Goal: Information Seeking & Learning: Check status

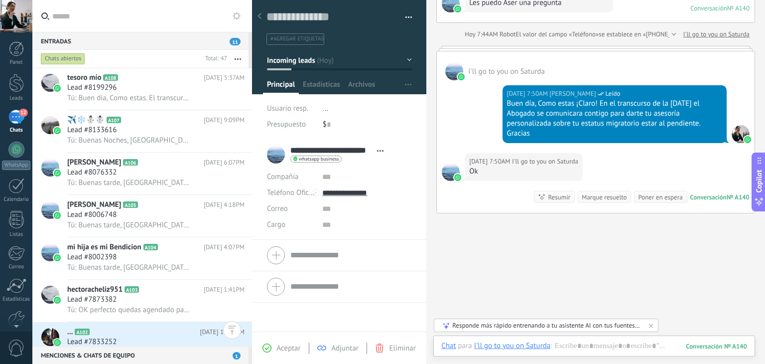
scroll to position [1637, 0]
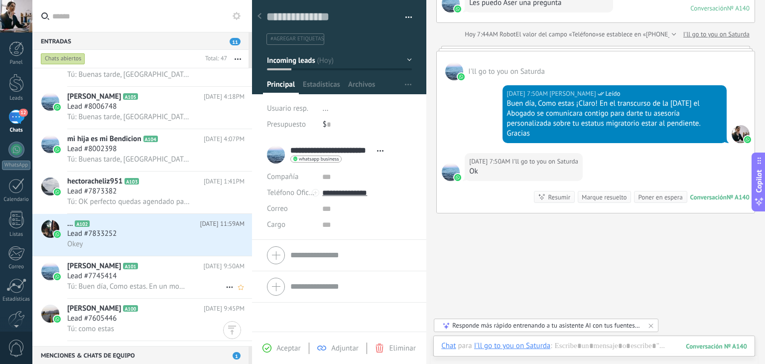
click at [117, 288] on span "Tú: Buen día, Como estas. En un momento el Abogado se comunicara contigo para d…" at bounding box center [128, 285] width 123 height 9
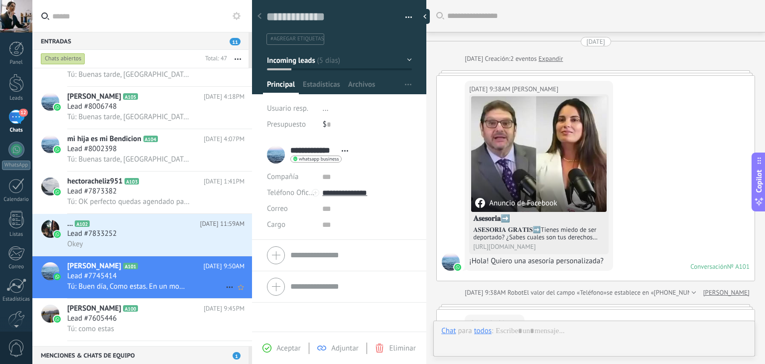
scroll to position [268, 0]
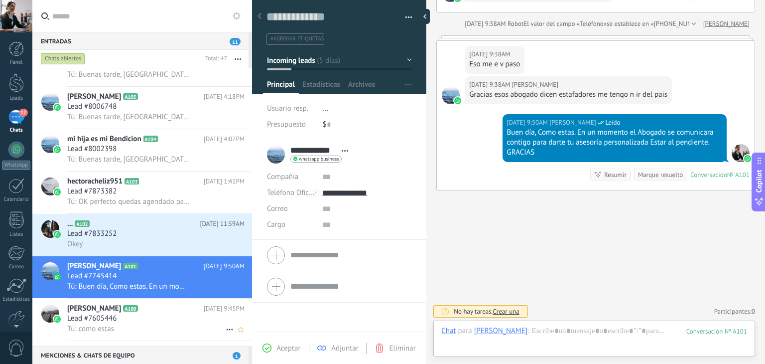
click at [111, 323] on span "Lead #7605446" at bounding box center [91, 318] width 49 height 10
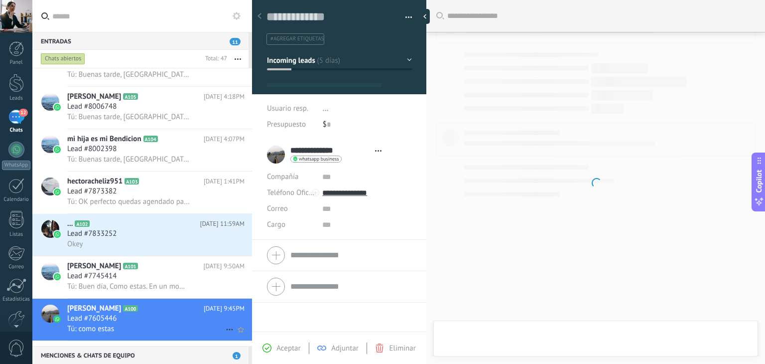
scroll to position [14, 0]
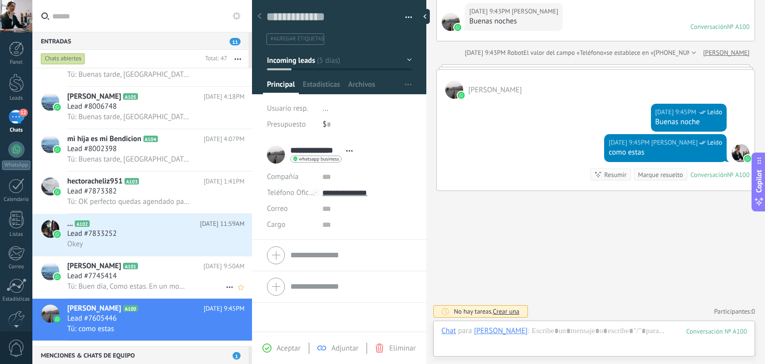
click at [108, 271] on span "[PERSON_NAME]" at bounding box center [94, 266] width 54 height 10
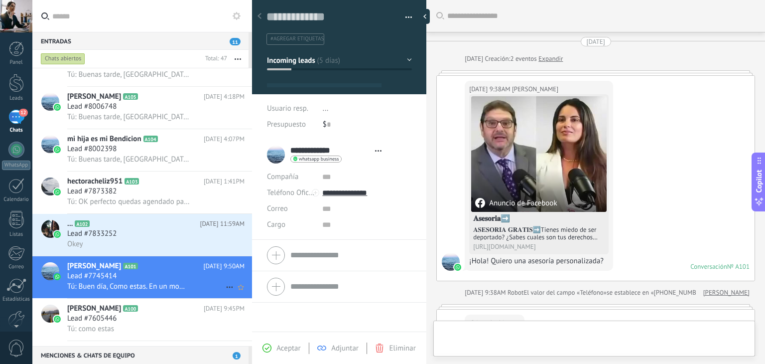
scroll to position [14, 0]
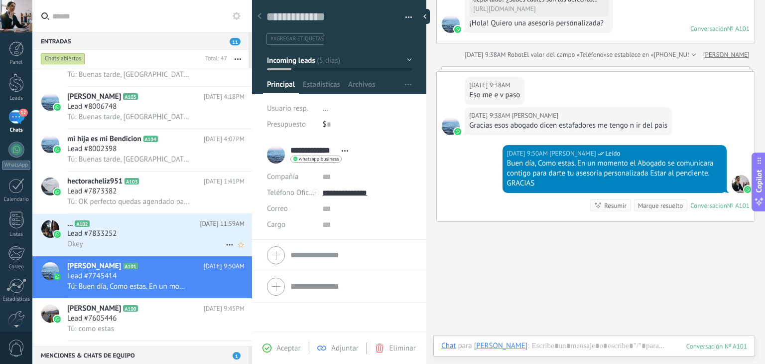
click at [212, 239] on div "Lead #7833252" at bounding box center [155, 234] width 177 height 10
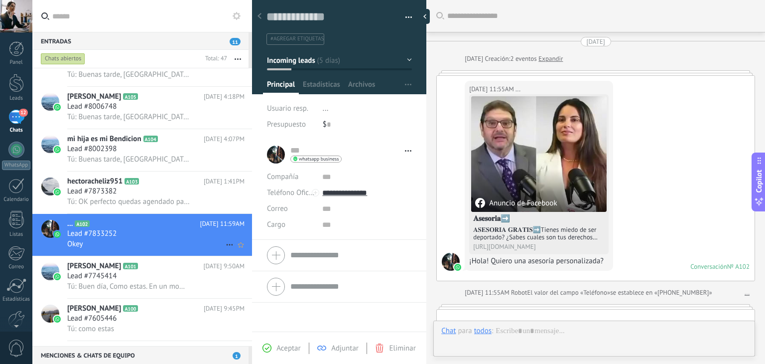
scroll to position [541, 0]
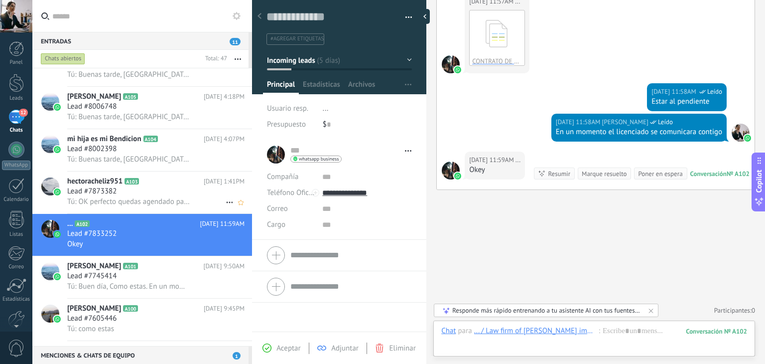
click at [159, 206] on span "Tú: OK perfecto quedas agendado para el día de [DATE] alas 12:00pm ESTAR AL PEN…" at bounding box center [128, 201] width 123 height 9
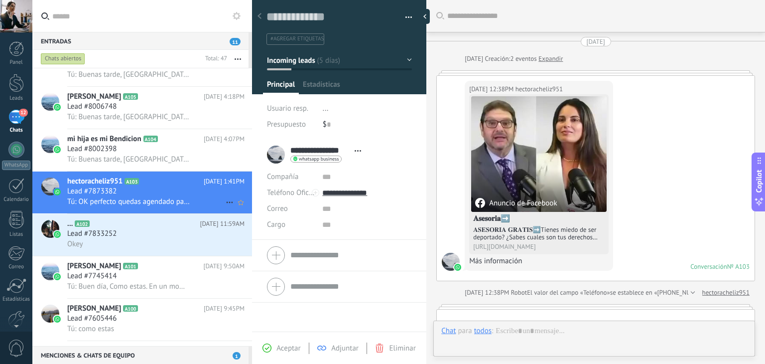
scroll to position [345, 0]
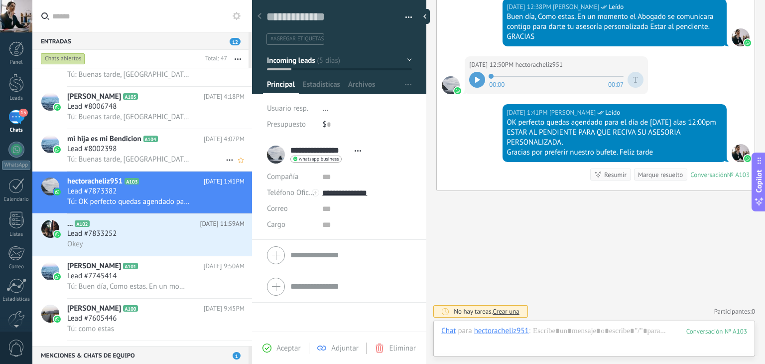
click at [177, 153] on div "Lead #8002398" at bounding box center [155, 149] width 177 height 10
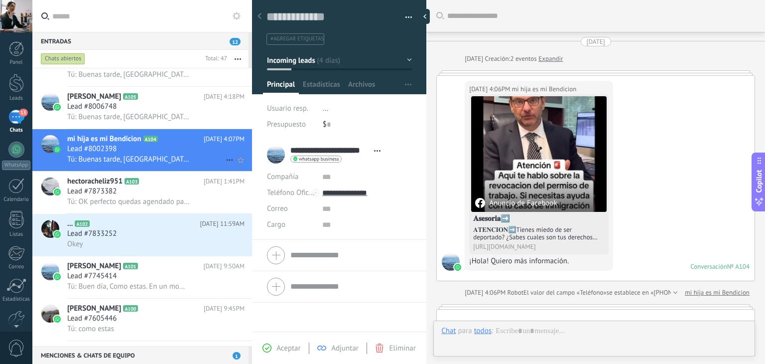
scroll to position [229, 0]
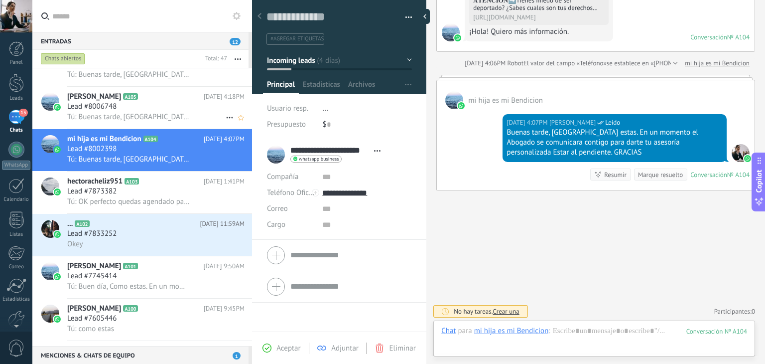
click at [167, 111] on div "Lead #8006748" at bounding box center [155, 107] width 177 height 10
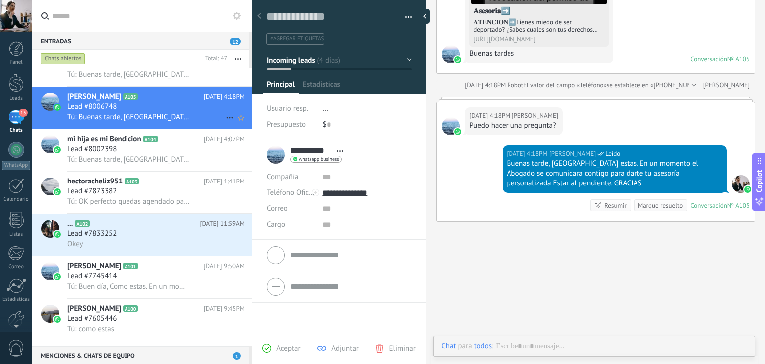
scroll to position [14, 0]
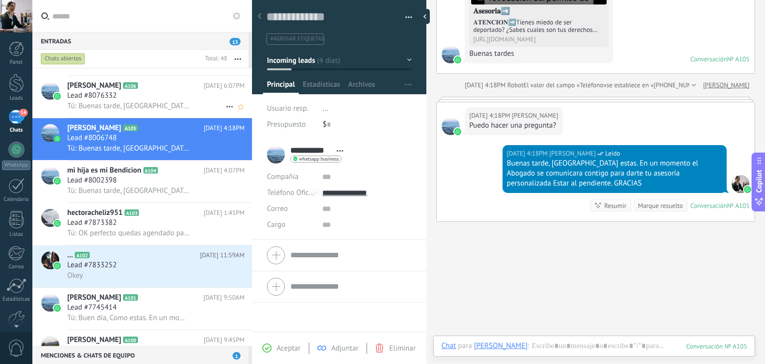
click at [177, 100] on div "Lead #8076332" at bounding box center [155, 96] width 177 height 10
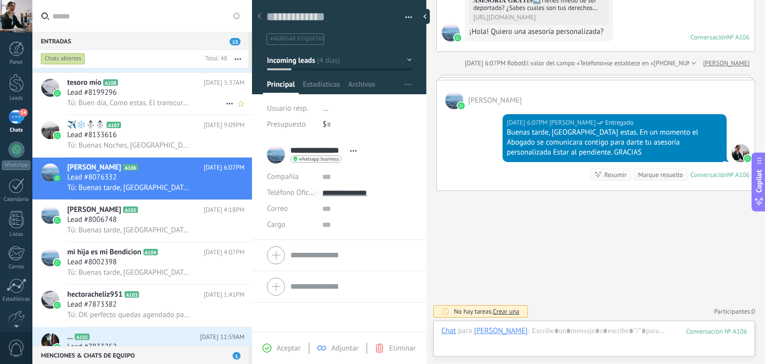
scroll to position [1537, 0]
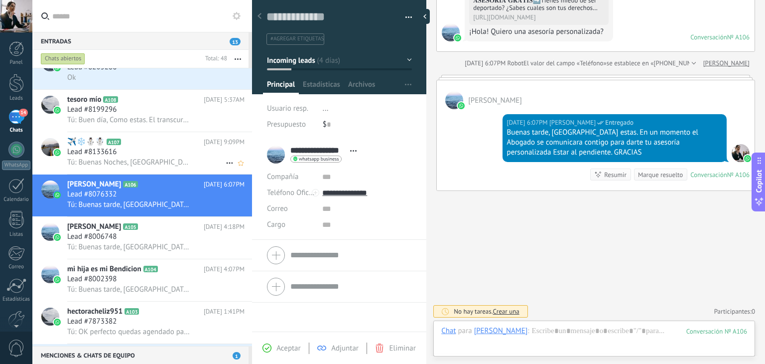
click at [169, 150] on div "✈️️❄️⛄☃️ A107 [DATE] 9:09PM Lead #8133616 Tú: Buenas Noches, [GEOGRAPHIC_DATA] …" at bounding box center [159, 153] width 185 height 42
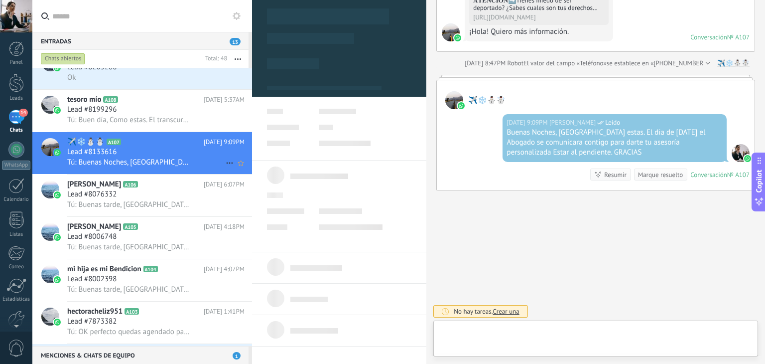
scroll to position [14, 0]
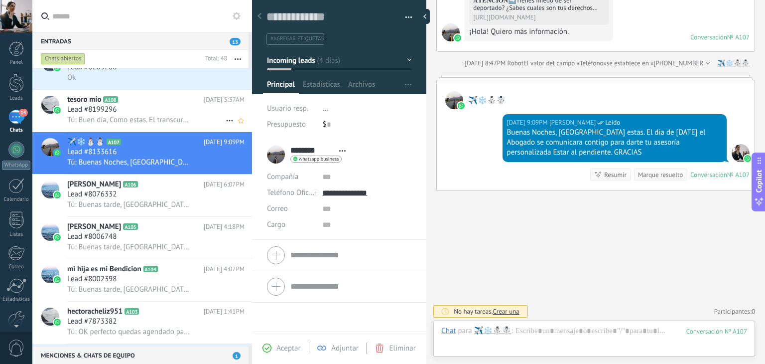
click at [167, 109] on div "Lead #8199296" at bounding box center [155, 110] width 177 height 10
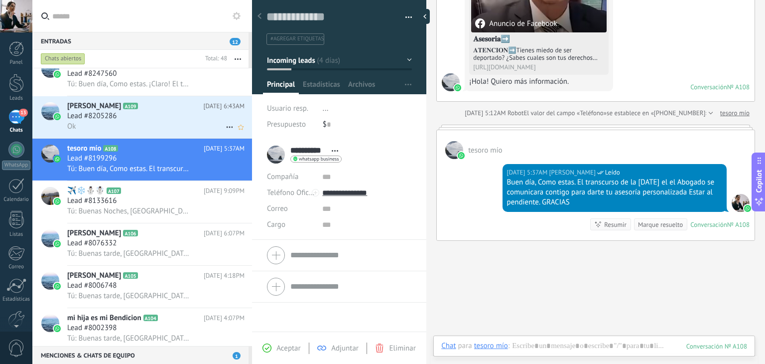
scroll to position [1388, 0]
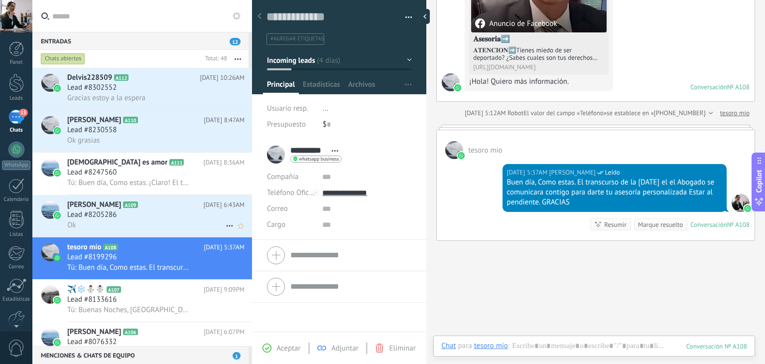
click at [132, 220] on div "Lead #8205286" at bounding box center [155, 215] width 177 height 10
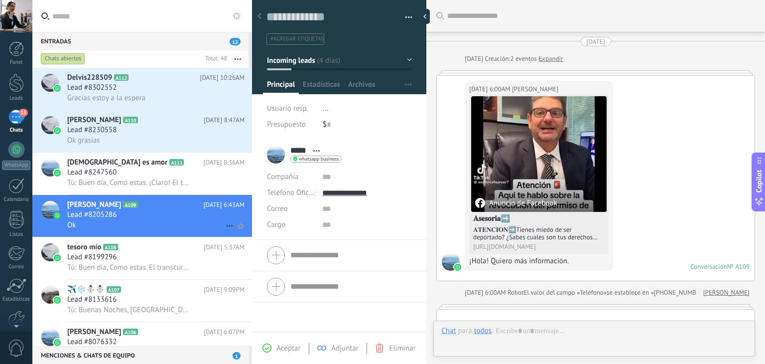
scroll to position [270, 0]
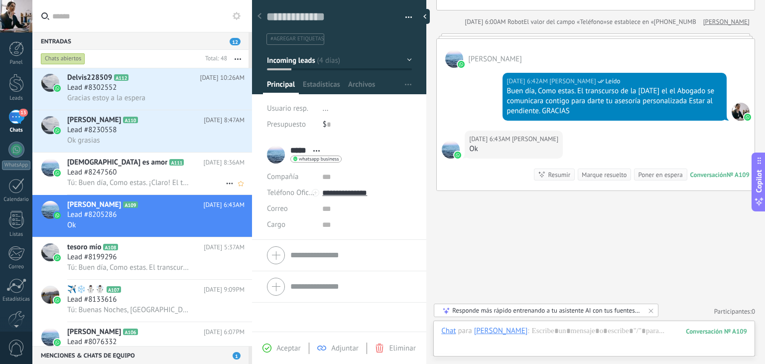
click at [173, 177] on div "Lead #8247560" at bounding box center [155, 172] width 177 height 10
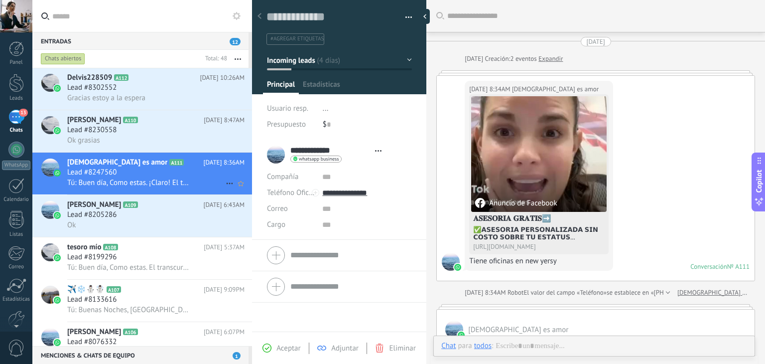
scroll to position [179, 0]
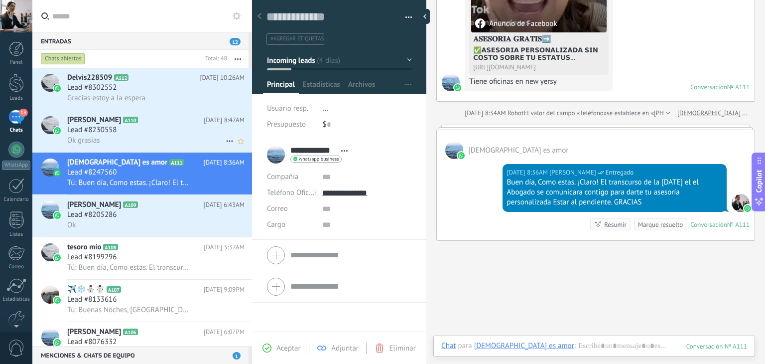
click at [171, 128] on div "[PERSON_NAME] A110 [DATE] 8:47AM Lead #8230558 Ok grasias" at bounding box center [159, 131] width 185 height 42
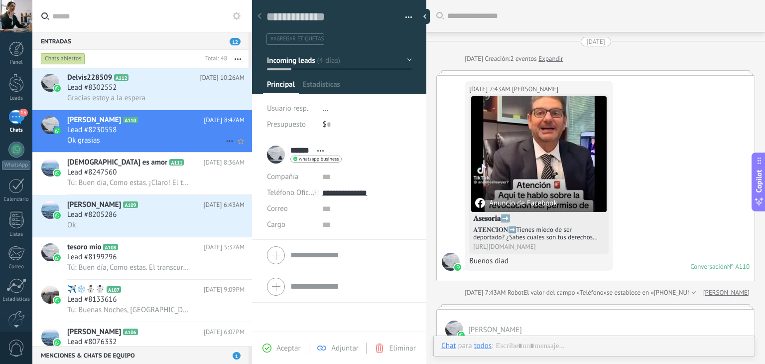
scroll to position [248, 0]
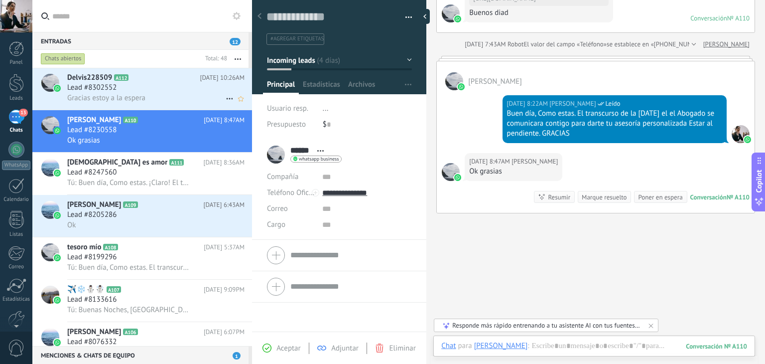
click at [173, 88] on div "Lead #8302552" at bounding box center [155, 88] width 177 height 10
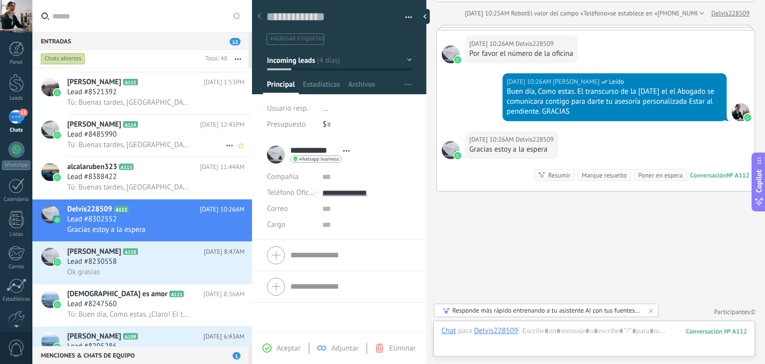
scroll to position [1238, 0]
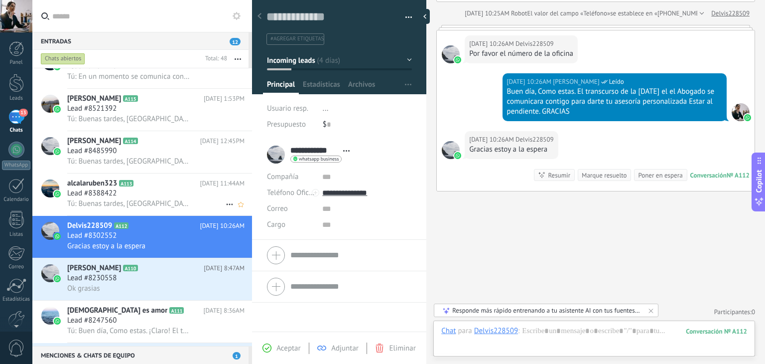
click at [153, 195] on div "Lead #8388422" at bounding box center [155, 193] width 177 height 10
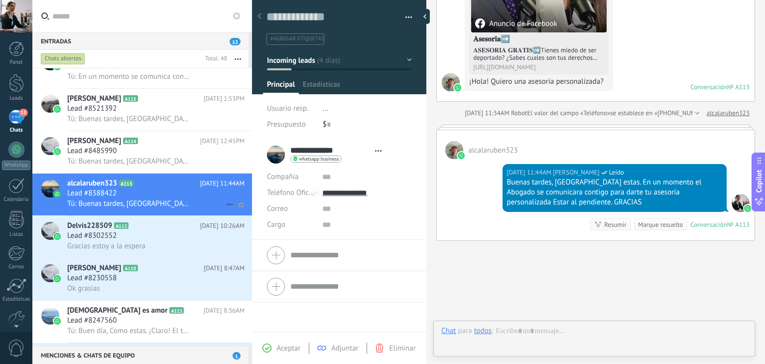
scroll to position [14, 0]
click at [185, 156] on div "Lead #8485990" at bounding box center [155, 151] width 177 height 10
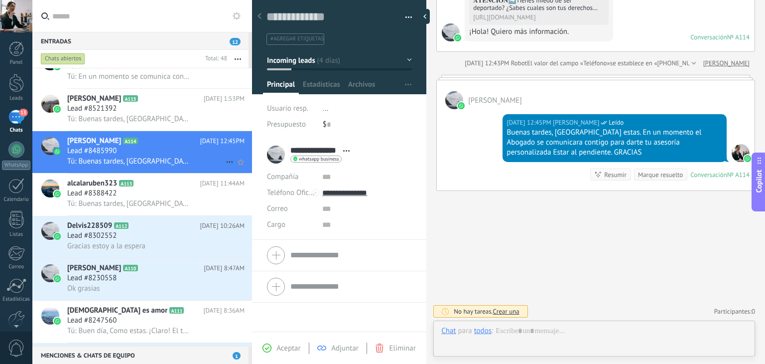
scroll to position [14, 0]
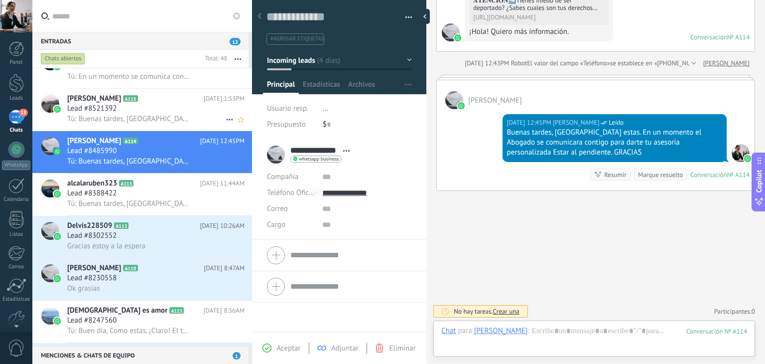
click at [180, 114] on div "Lead #8521392" at bounding box center [155, 109] width 177 height 10
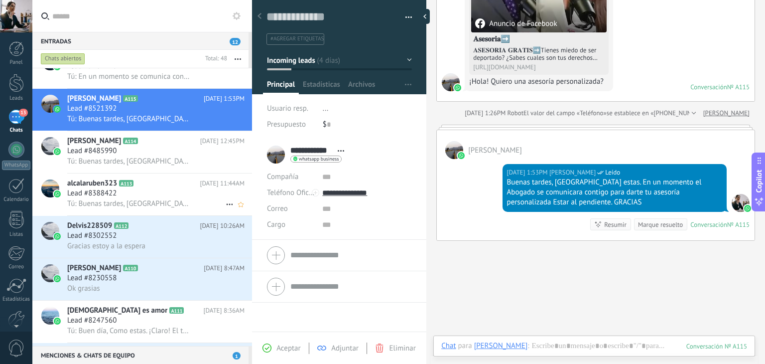
scroll to position [1189, 0]
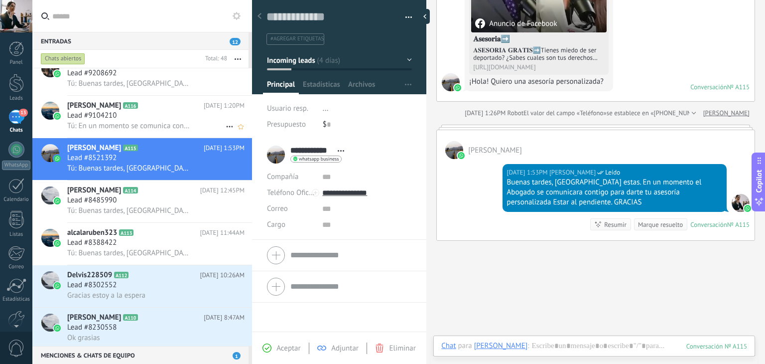
click at [164, 118] on div "Lead #9104210" at bounding box center [155, 116] width 177 height 10
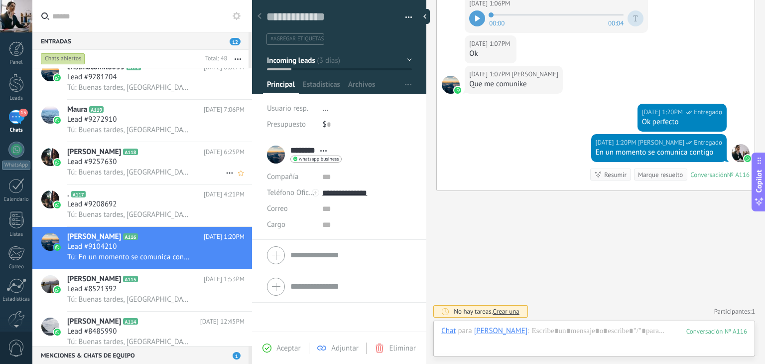
scroll to position [1039, 0]
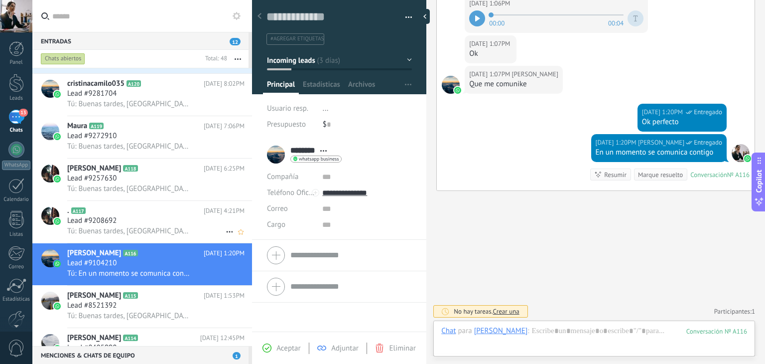
click at [171, 224] on div "Lead #9208692" at bounding box center [155, 221] width 177 height 10
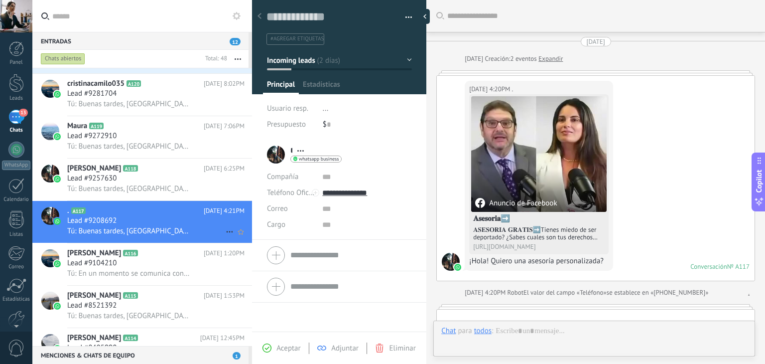
scroll to position [229, 0]
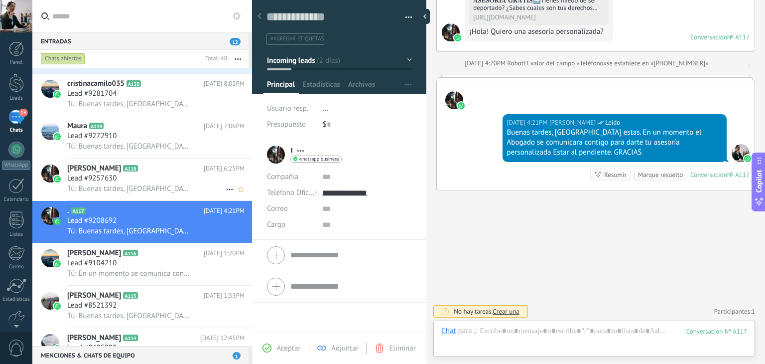
click at [159, 173] on h2 "[PERSON_NAME] A118" at bounding box center [135, 168] width 136 height 10
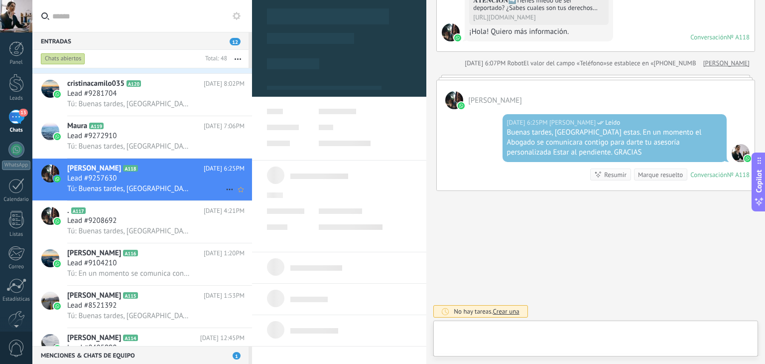
scroll to position [14, 0]
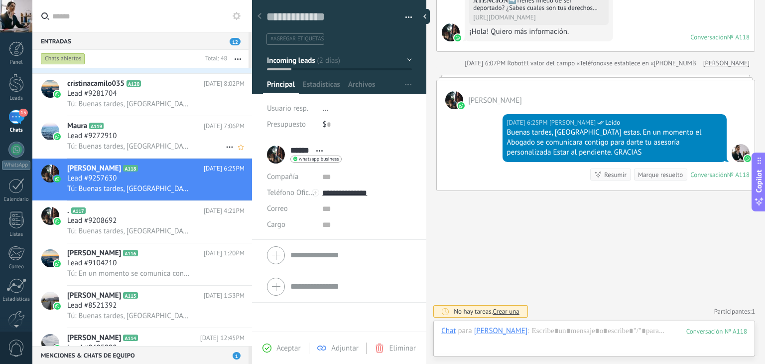
click at [153, 141] on div "Lead #9272910" at bounding box center [155, 136] width 177 height 10
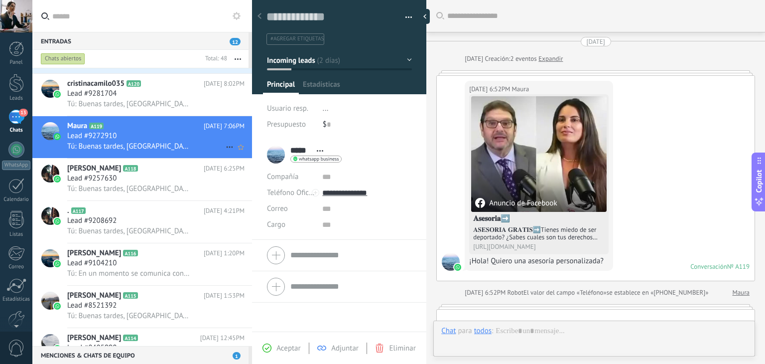
scroll to position [229, 0]
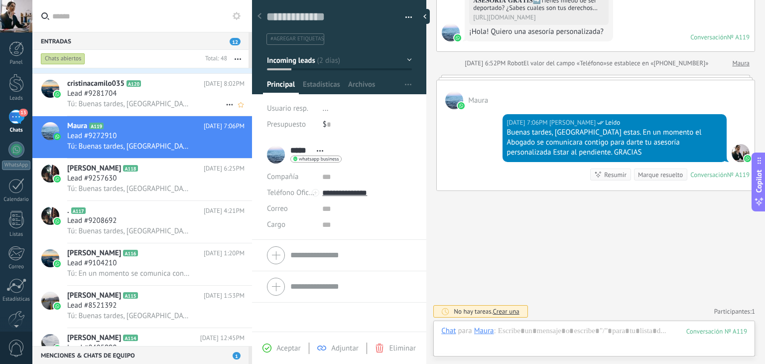
click at [161, 104] on span "Tú: Buenas tardes, [GEOGRAPHIC_DATA] estas. En un momento el Abogado se comunic…" at bounding box center [128, 103] width 123 height 9
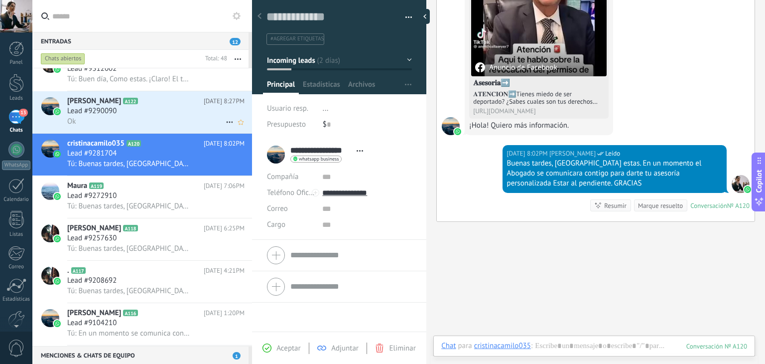
scroll to position [890, 0]
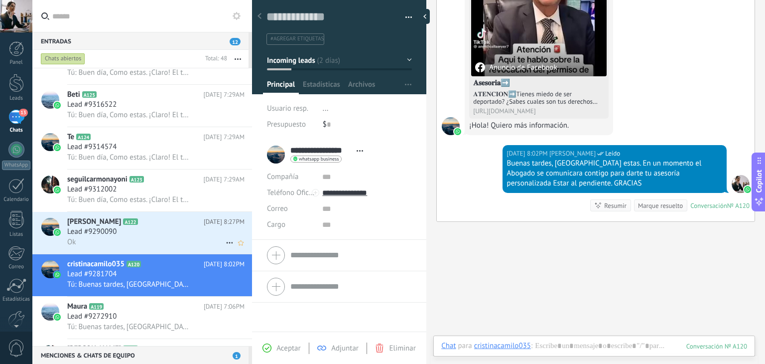
click at [141, 227] on icon at bounding box center [146, 222] width 10 height 10
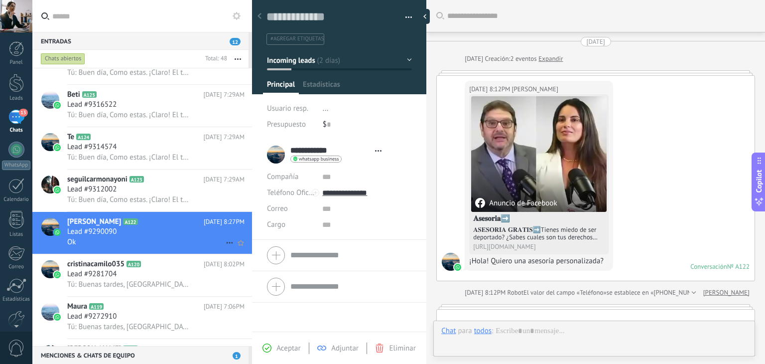
scroll to position [248, 0]
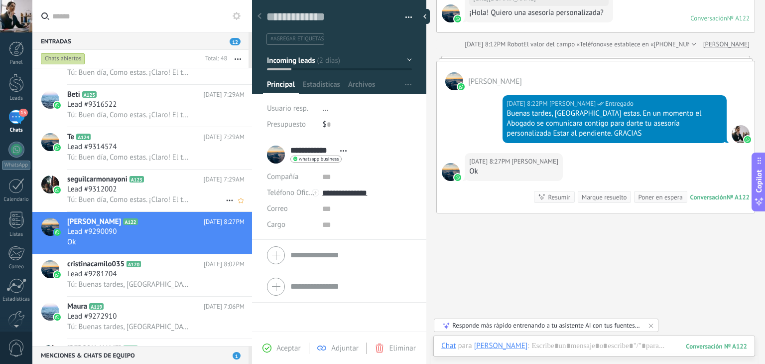
click at [171, 191] on div "Lead #9312002" at bounding box center [155, 189] width 177 height 10
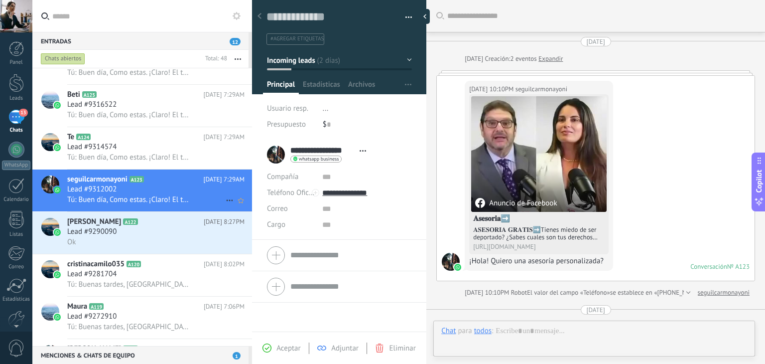
scroll to position [247, 0]
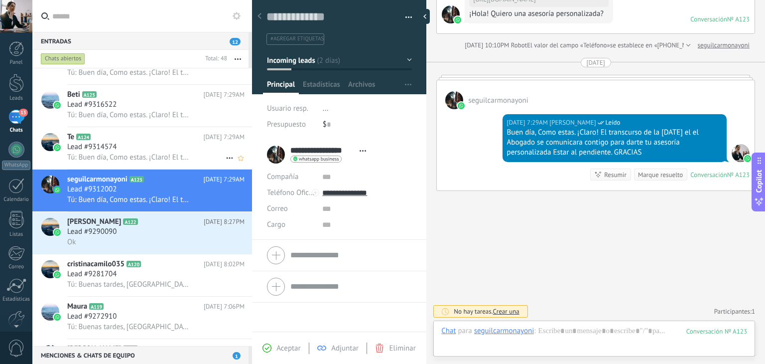
click at [193, 152] on div "Lead #9314574" at bounding box center [155, 147] width 177 height 10
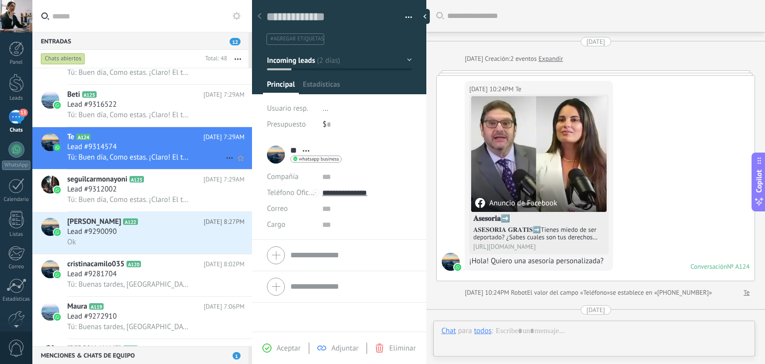
scroll to position [247, 0]
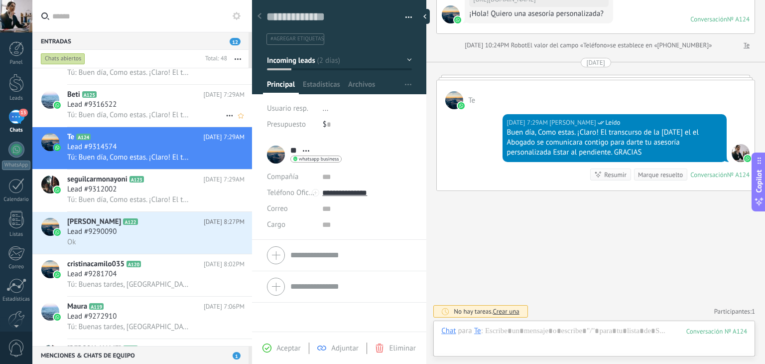
click at [204, 97] on span "[DATE] 7:29AM" at bounding box center [224, 95] width 41 height 10
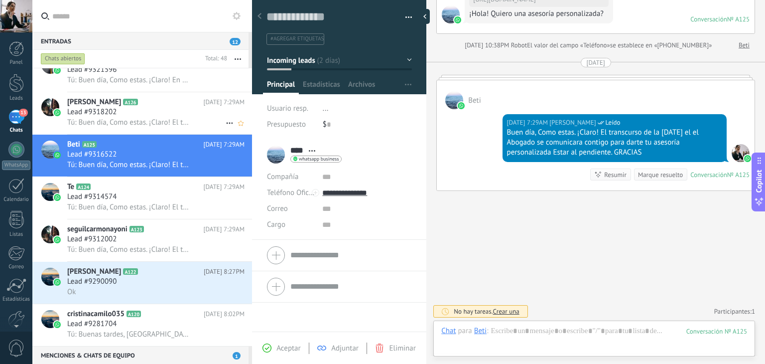
scroll to position [840, 0]
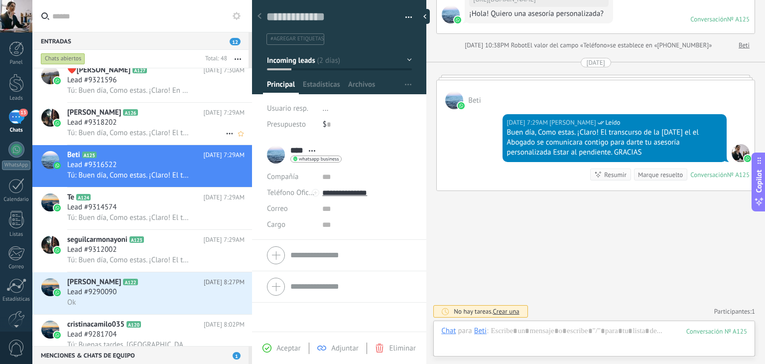
click at [179, 122] on div "Lead #9318202" at bounding box center [155, 123] width 177 height 10
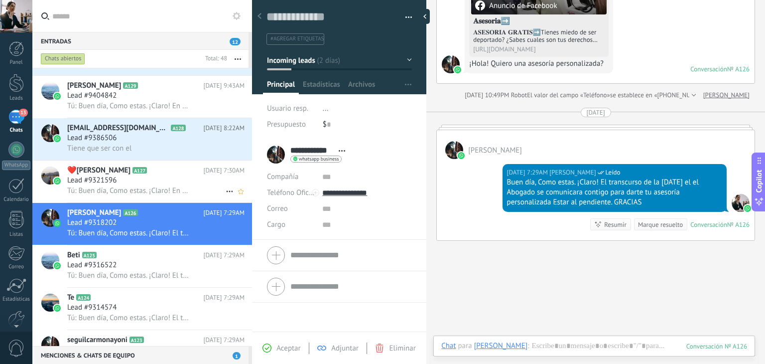
scroll to position [740, 0]
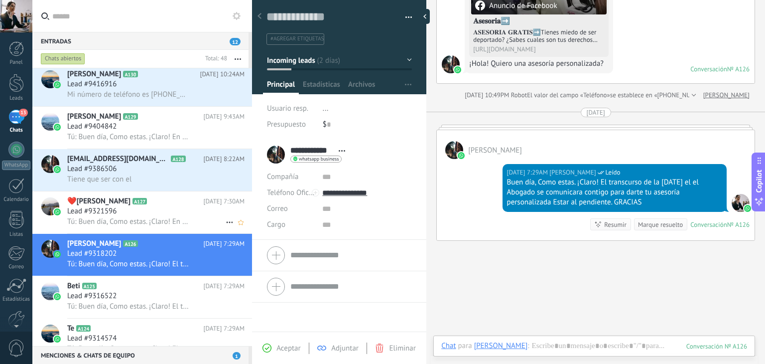
click at [143, 216] on div "Lead #9321596" at bounding box center [155, 211] width 177 height 10
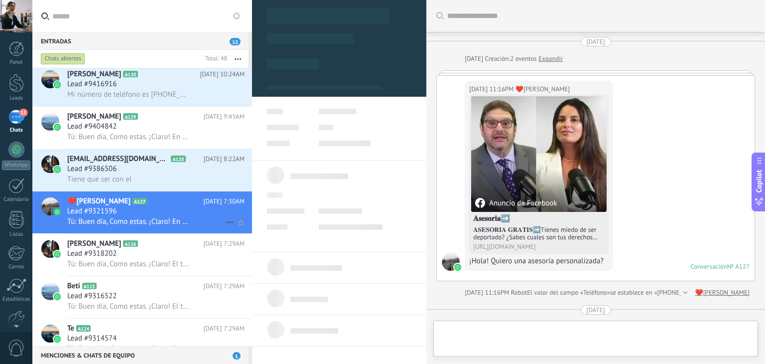
scroll to position [247, 0]
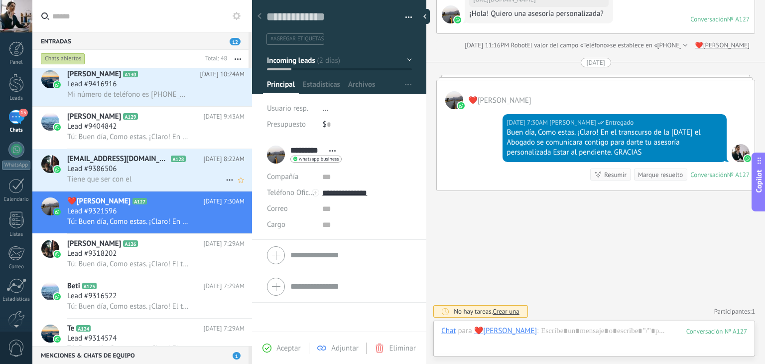
click at [189, 164] on icon at bounding box center [194, 159] width 10 height 10
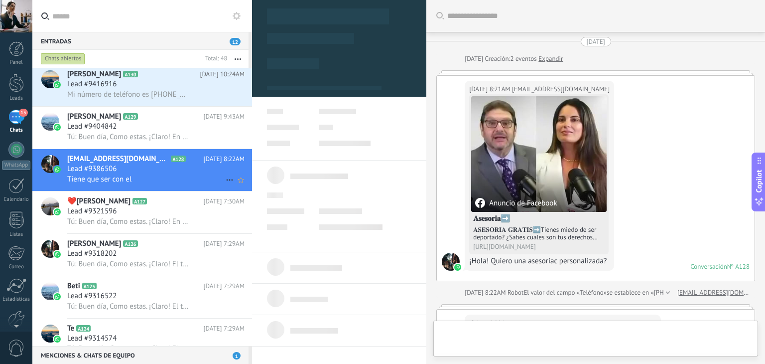
scroll to position [214, 0]
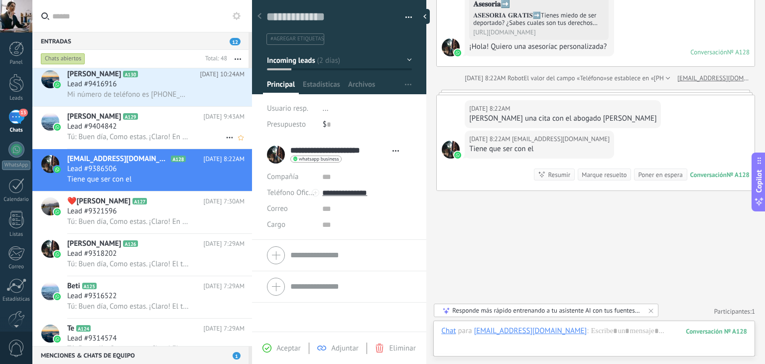
click at [184, 136] on span "Tú: Buen día, Como estas. ¡Claro! En el transcurso de la [DATE] el Abogado se c…" at bounding box center [128, 136] width 123 height 9
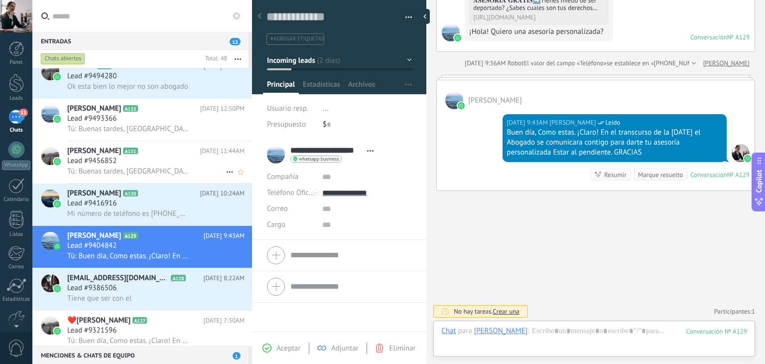
scroll to position [641, 0]
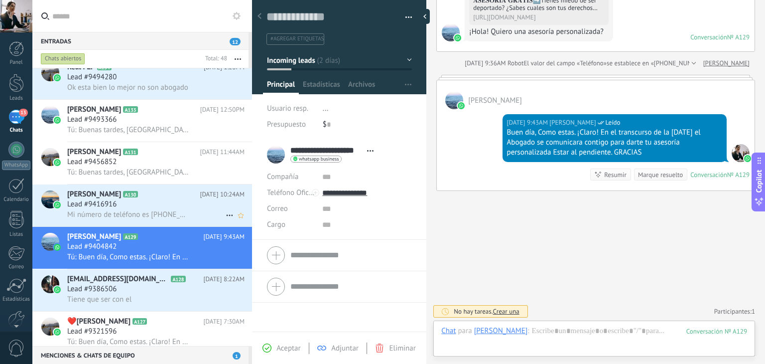
click at [171, 205] on div "Lead #9416916" at bounding box center [155, 204] width 177 height 10
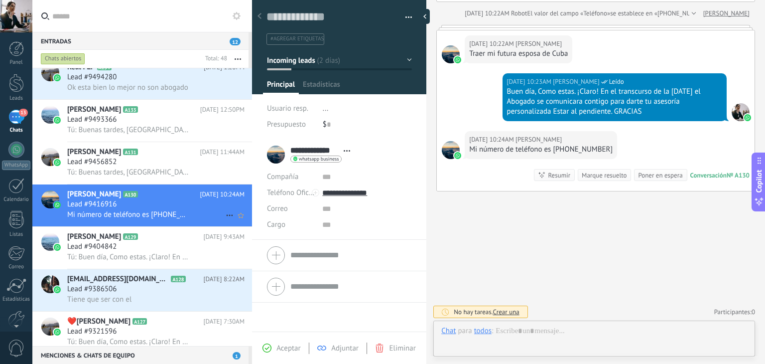
scroll to position [14, 0]
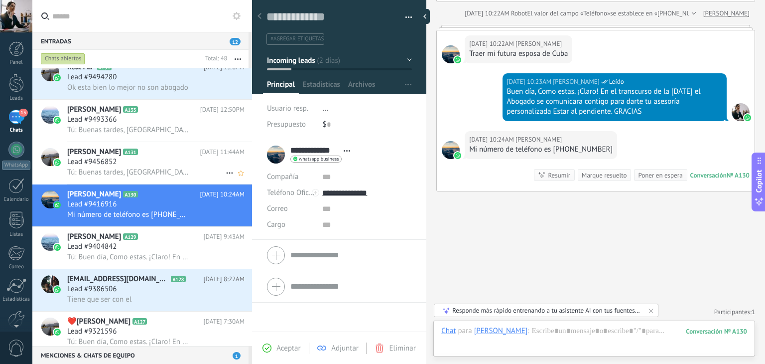
click at [179, 157] on h2 "[PERSON_NAME] A131" at bounding box center [133, 152] width 132 height 10
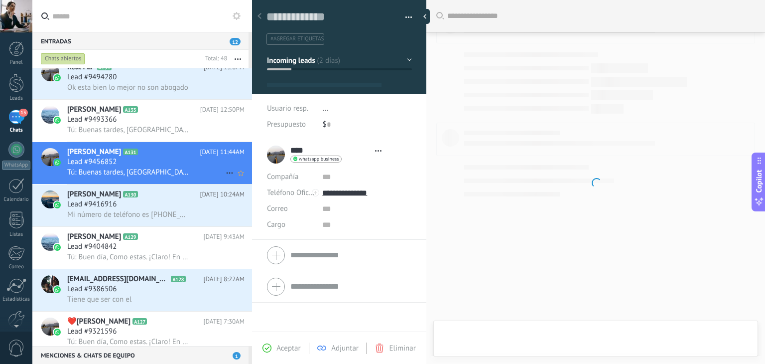
scroll to position [14, 0]
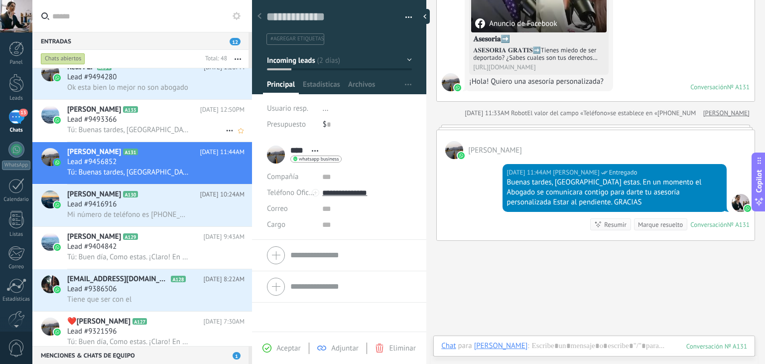
click at [192, 130] on div "Tú: Buenas tardes, [GEOGRAPHIC_DATA] estas. En un momento el Abogado se comunic…" at bounding box center [155, 129] width 177 height 10
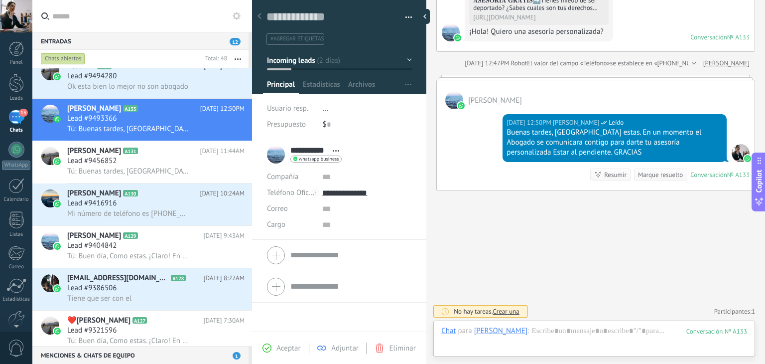
scroll to position [541, 0]
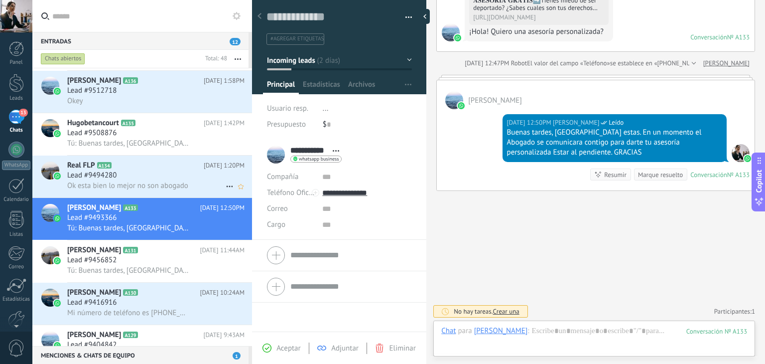
click at [171, 180] on div "Lead #9494280" at bounding box center [155, 175] width 177 height 10
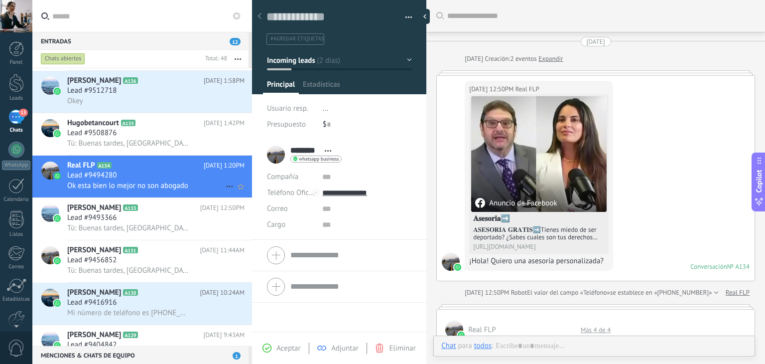
scroll to position [521, 0]
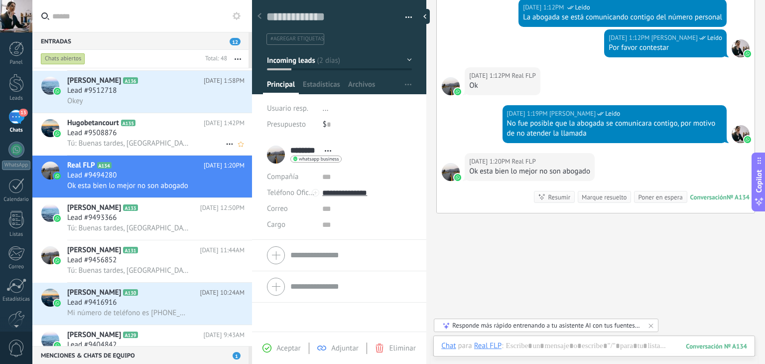
click at [175, 127] on h2 "Hugobetancourt A135" at bounding box center [135, 123] width 136 height 10
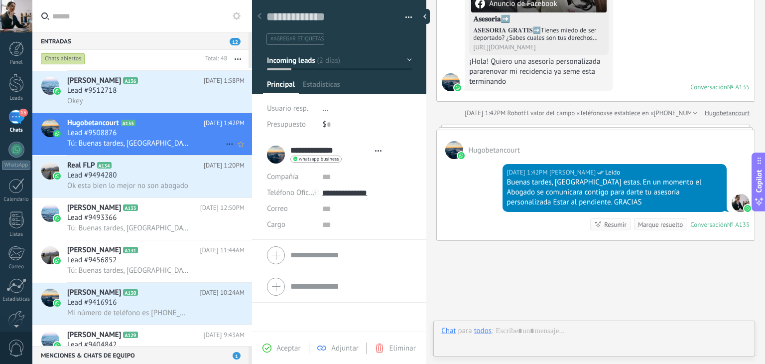
scroll to position [14, 0]
click at [171, 90] on div "Lead #9512718" at bounding box center [155, 91] width 177 height 10
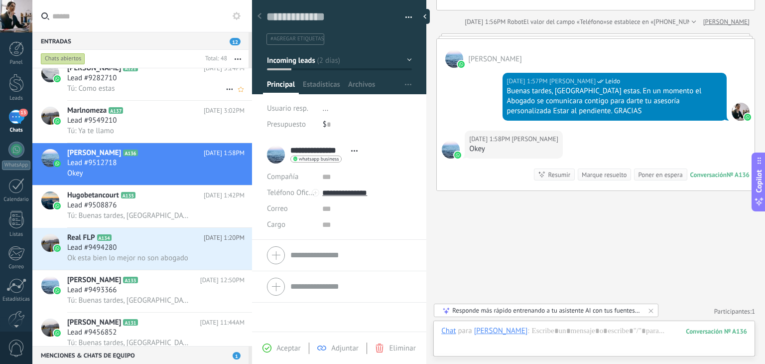
scroll to position [442, 0]
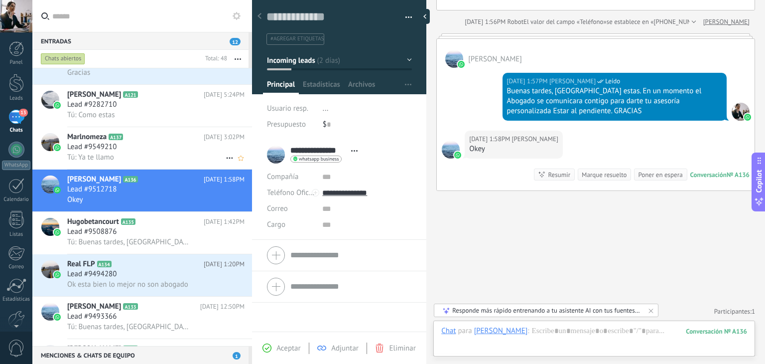
click at [148, 140] on h2 "Marlnomeza A137" at bounding box center [135, 137] width 136 height 10
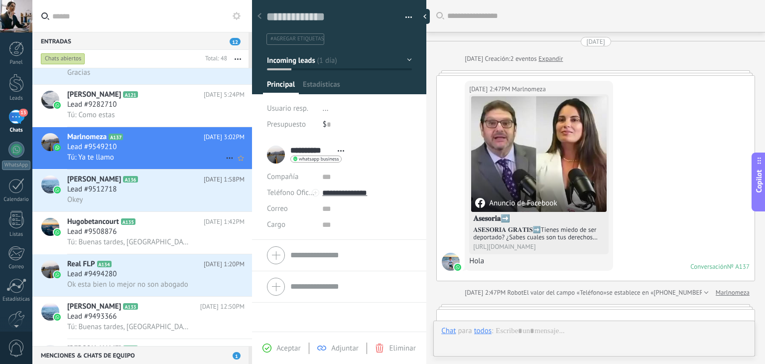
scroll to position [874, 0]
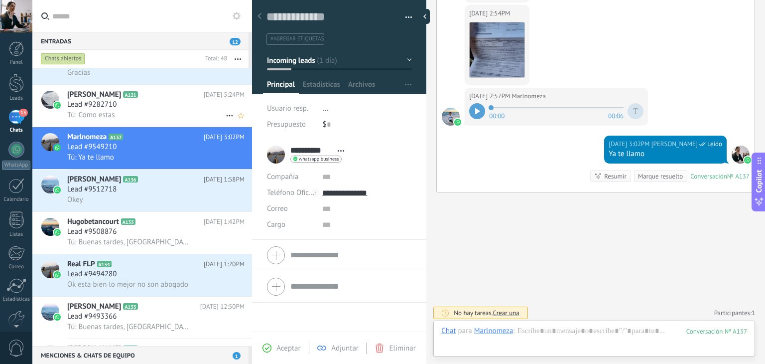
click at [169, 110] on div "Lead #9282710" at bounding box center [155, 105] width 177 height 10
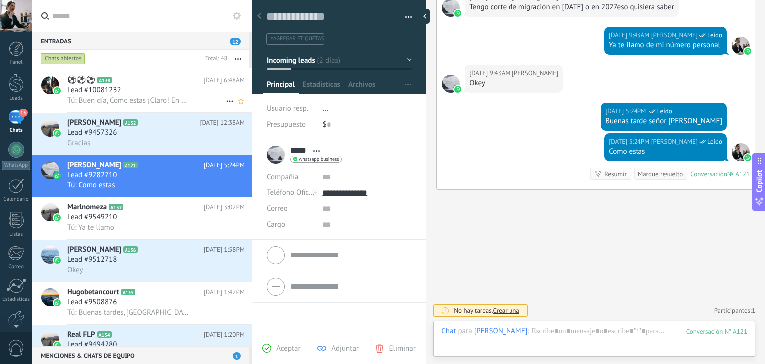
scroll to position [342, 0]
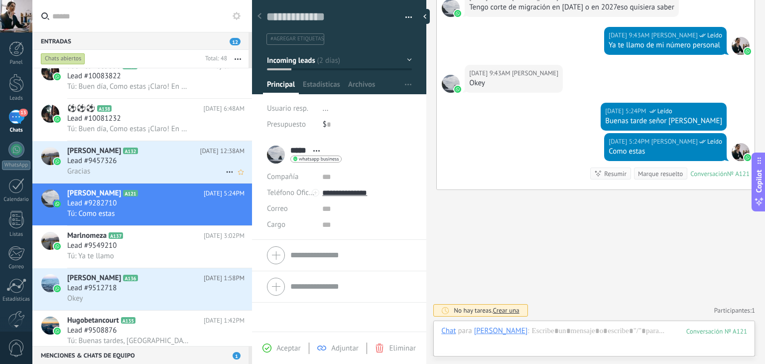
click at [151, 160] on div "Lead #9457326" at bounding box center [155, 161] width 177 height 10
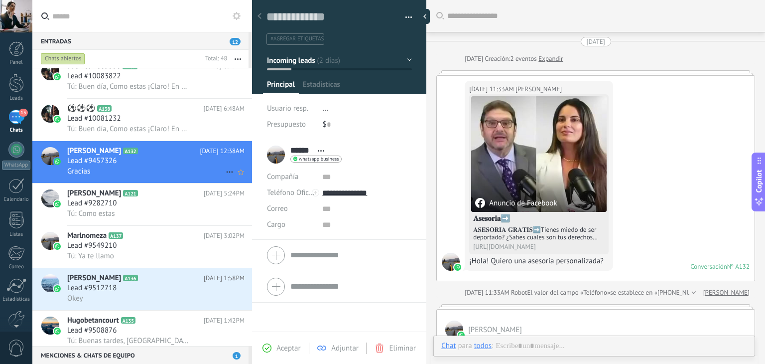
scroll to position [297, 0]
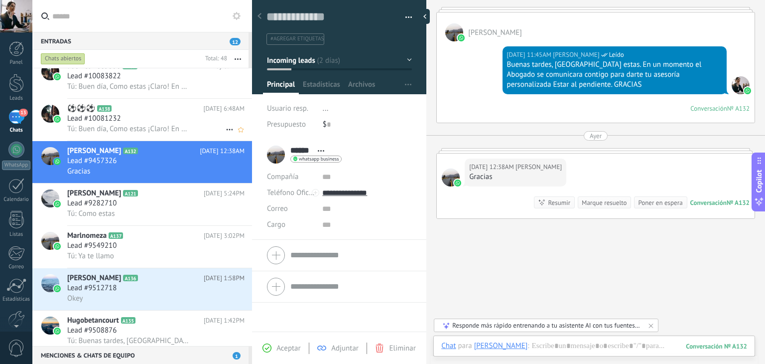
click at [157, 123] on div "Lead #10081232" at bounding box center [155, 119] width 177 height 10
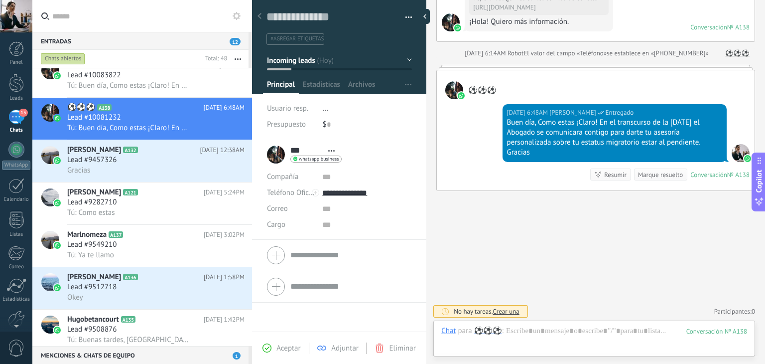
scroll to position [243, 0]
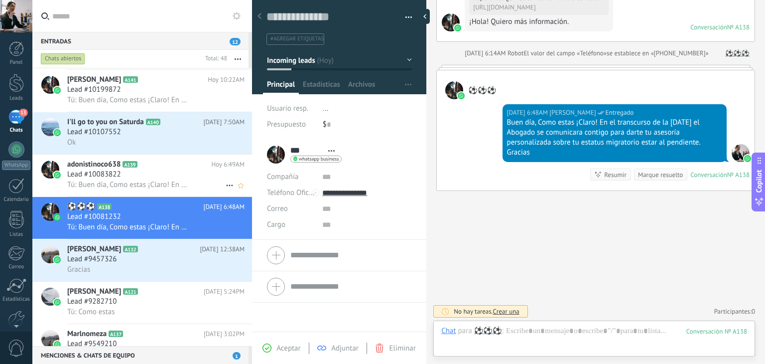
click at [131, 167] on span "A139" at bounding box center [130, 164] width 14 height 6
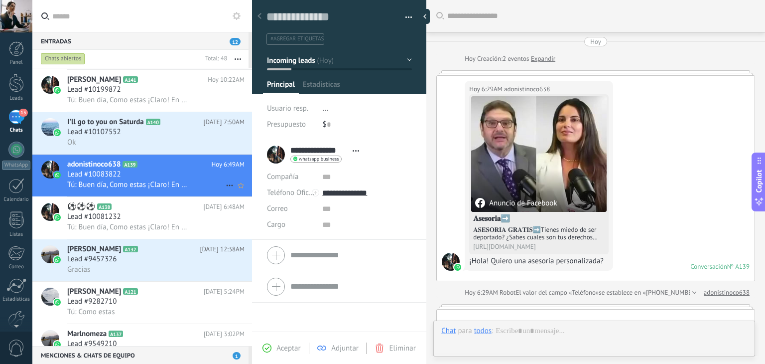
scroll to position [239, 0]
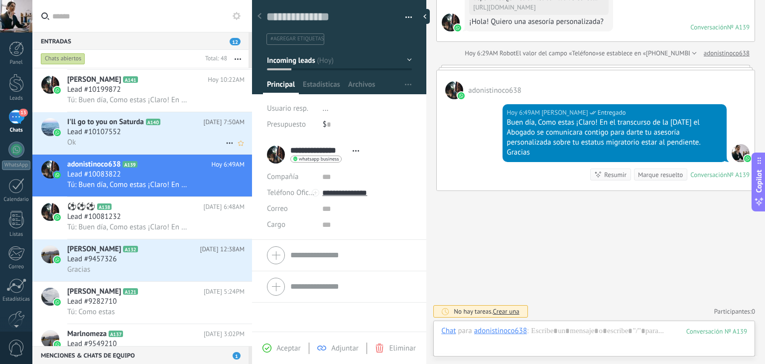
click at [150, 140] on div "Ok" at bounding box center [155, 142] width 177 height 10
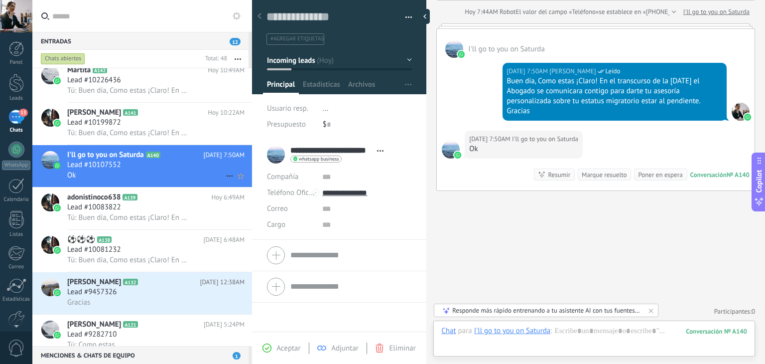
scroll to position [193, 0]
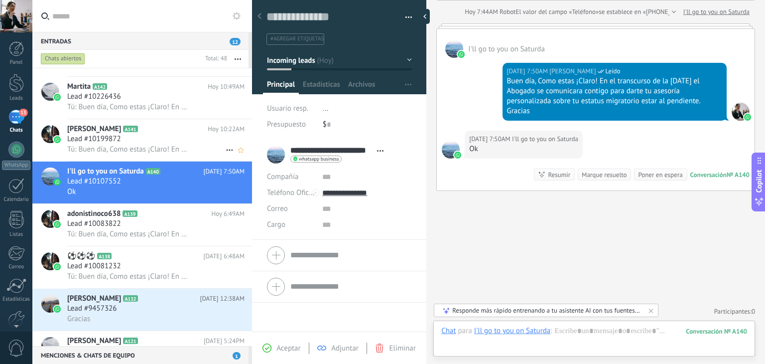
click at [149, 143] on div "Lead #10199872" at bounding box center [155, 139] width 177 height 10
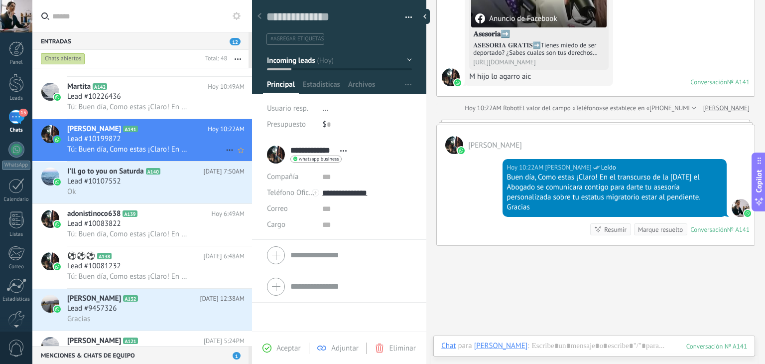
scroll to position [93, 0]
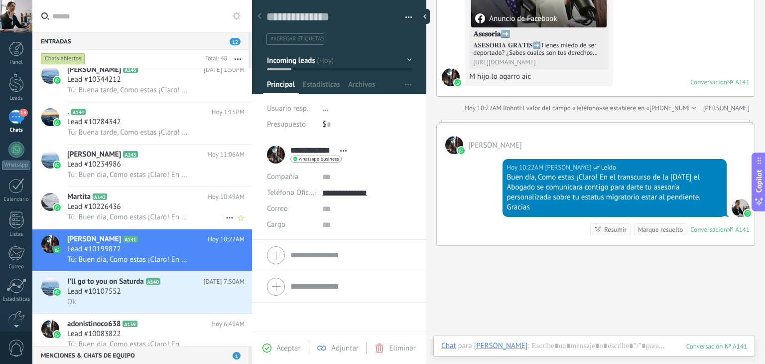
click at [144, 198] on h2 "[PERSON_NAME] A142" at bounding box center [137, 197] width 140 height 10
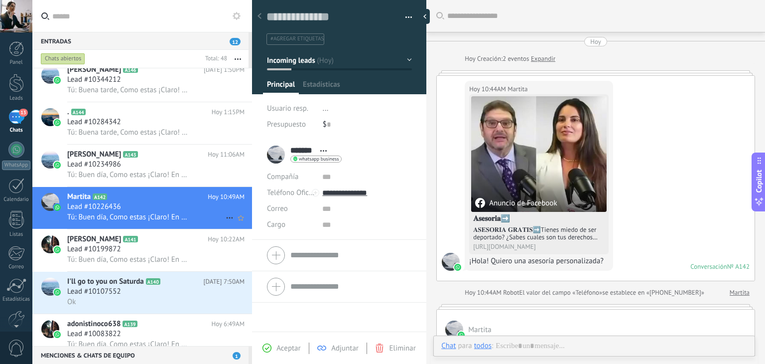
scroll to position [184, 0]
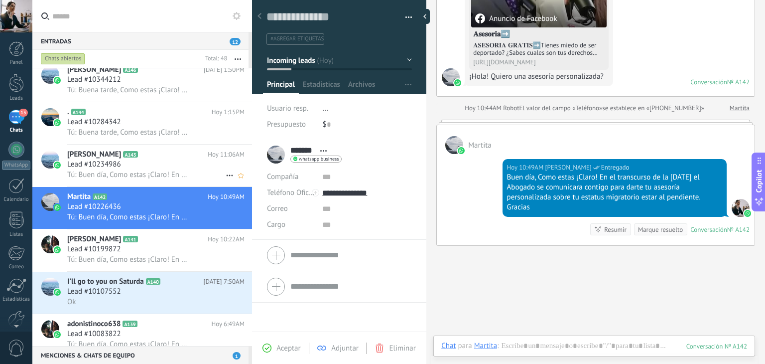
click at [147, 169] on div "Lead #10234986" at bounding box center [155, 164] width 177 height 10
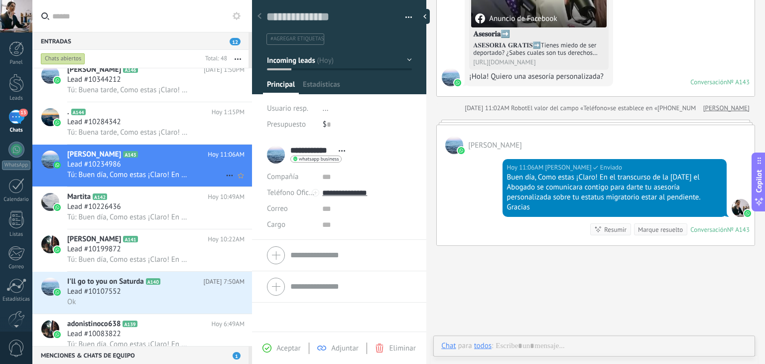
scroll to position [14, 0]
click at [163, 131] on span "Tú: Buena tarde, Como estas ¡Claro! En el transcurso de la tarde el Abogado se …" at bounding box center [128, 131] width 123 height 9
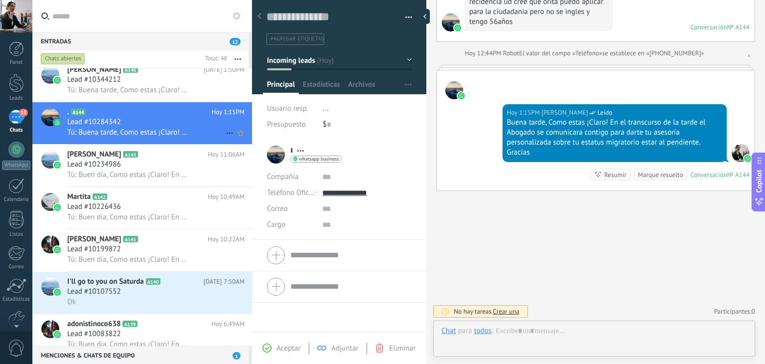
scroll to position [14, 0]
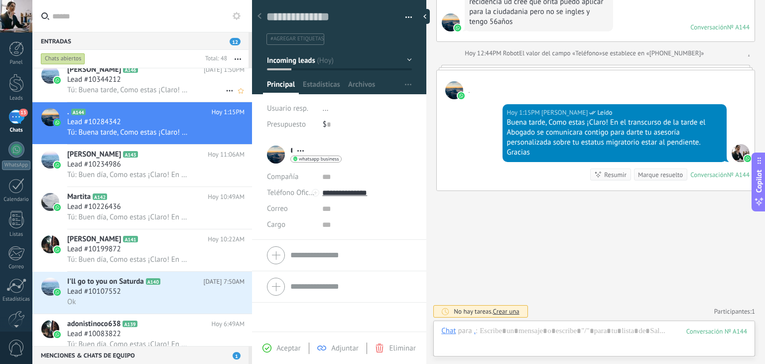
click at [170, 88] on span "Tú: Buena tarde, Como estas ¡Claro! En el transcurso de la tarde el Abogado se …" at bounding box center [128, 89] width 123 height 9
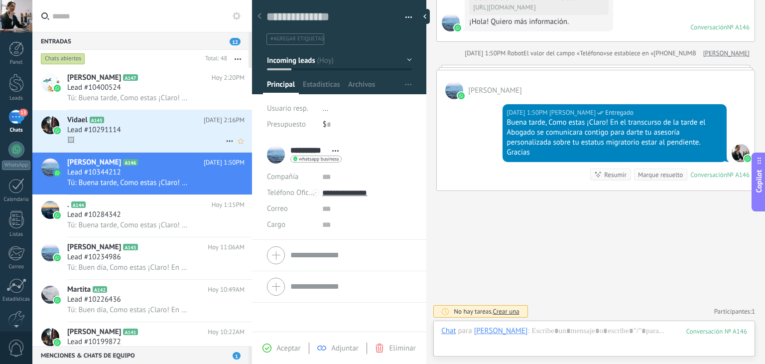
click at [169, 133] on div "Lead #10291114" at bounding box center [155, 130] width 177 height 10
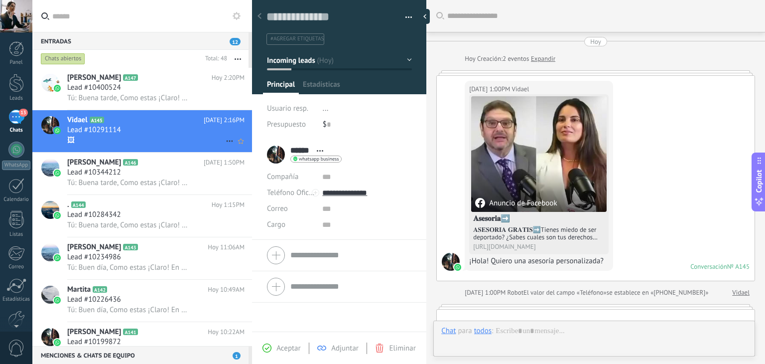
scroll to position [311, 0]
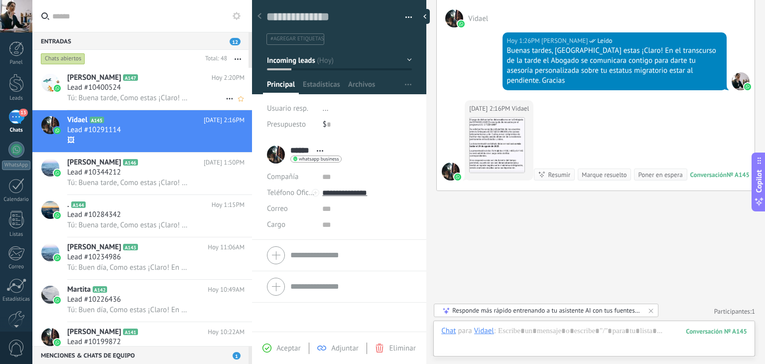
click at [170, 85] on div "Lead #10400524" at bounding box center [155, 88] width 177 height 10
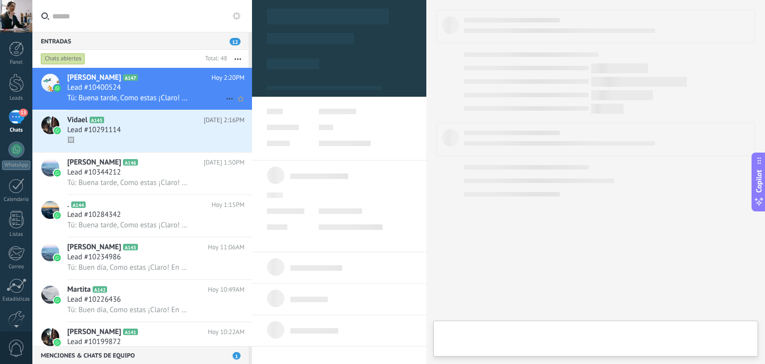
type textarea "**********"
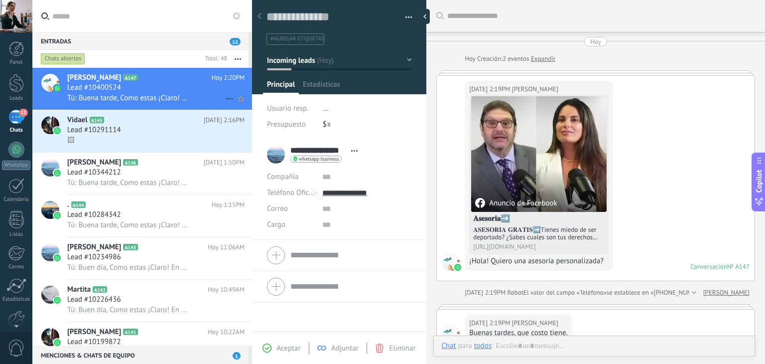
scroll to position [207, 0]
